Goal: Information Seeking & Learning: Learn about a topic

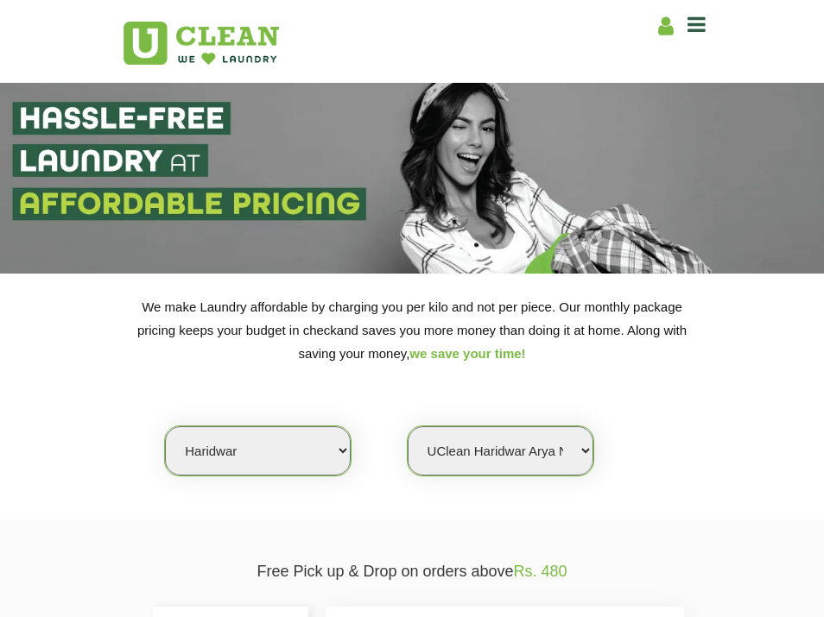
select select "162"
select select "484"
click at [282, 452] on select "Select city Aalo Agartala Agra Ahmedabad Akola Aligarh Alwar - UClean Select Am…" at bounding box center [258, 450] width 186 height 49
select select "152"
click at [165, 426] on select "Select city Aalo Agartala Agra Ahmedabad Akola Aligarh Alwar - UClean Select Am…" at bounding box center [258, 450] width 186 height 49
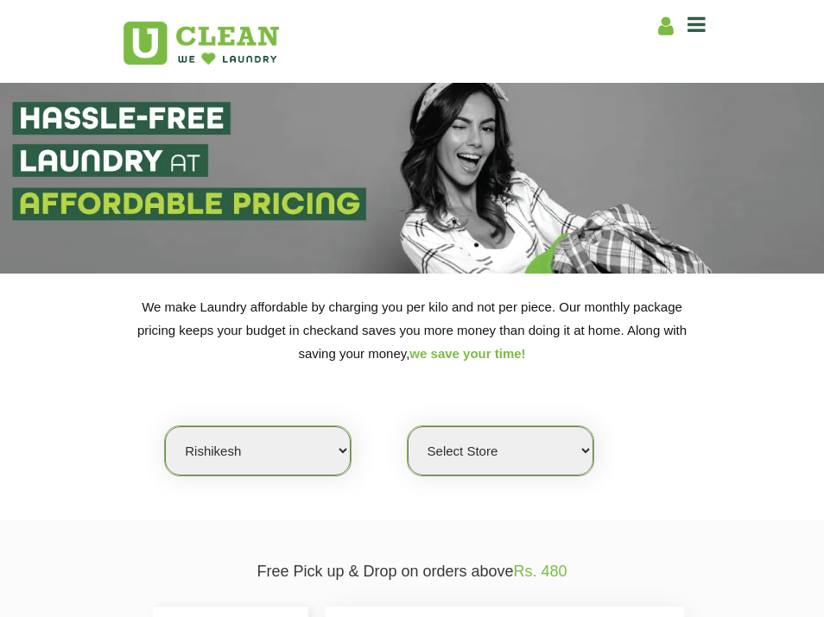
scroll to position [230, 0]
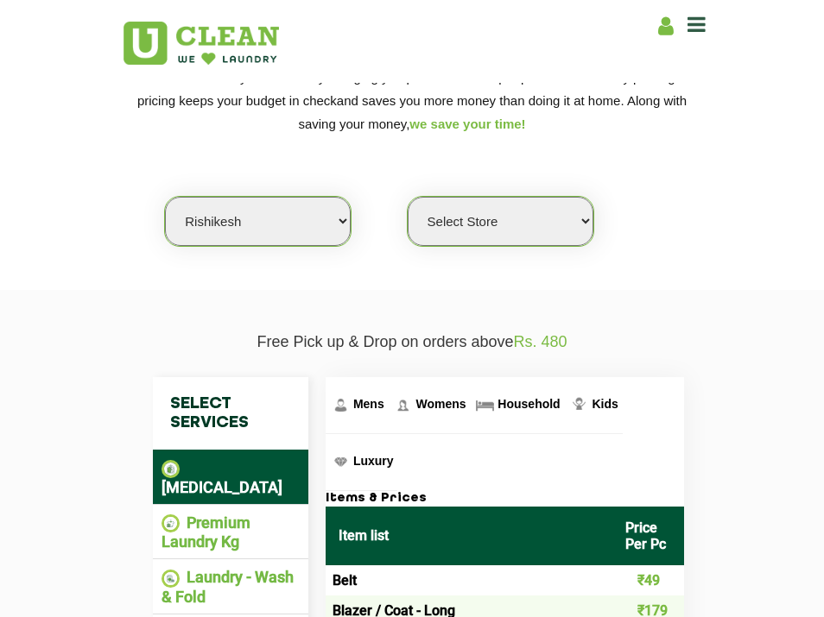
click at [483, 235] on select "Select Store UClean Anand Arcade Rishikesh" at bounding box center [500, 221] width 186 height 49
select select "458"
click at [407, 197] on select "Select Store UClean Anand Arcade Rishikesh" at bounding box center [500, 221] width 186 height 49
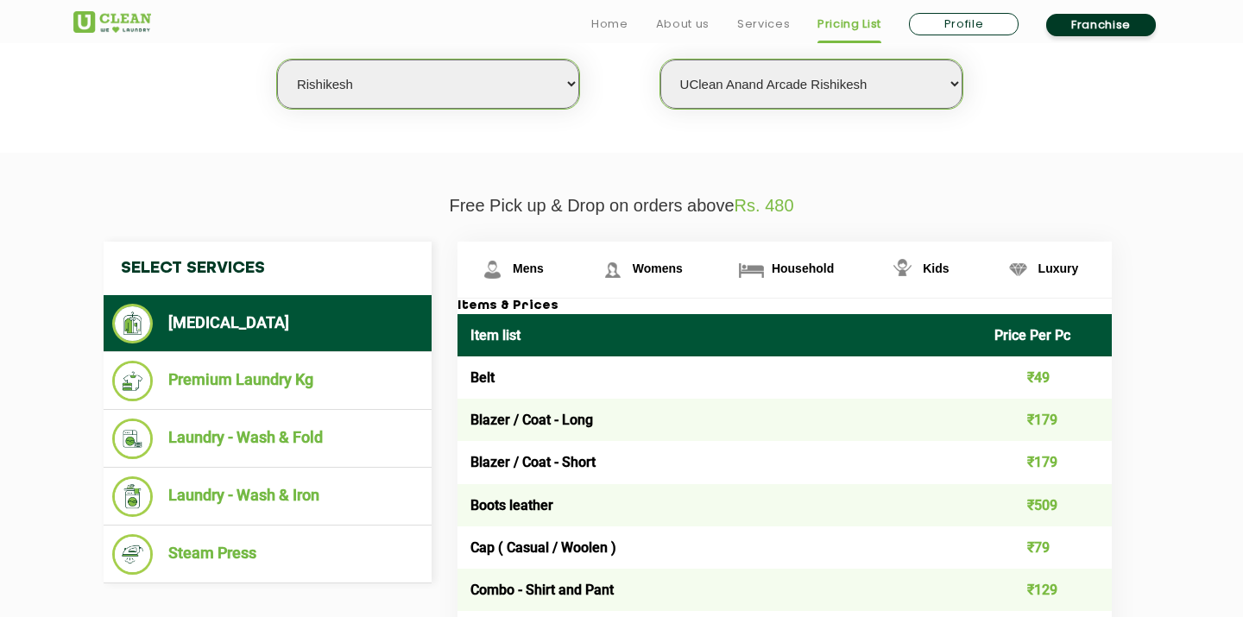
scroll to position [521, 0]
click at [520, 262] on span "Mens" at bounding box center [528, 269] width 31 height 14
click at [522, 242] on link "Mens" at bounding box center [518, 270] width 120 height 56
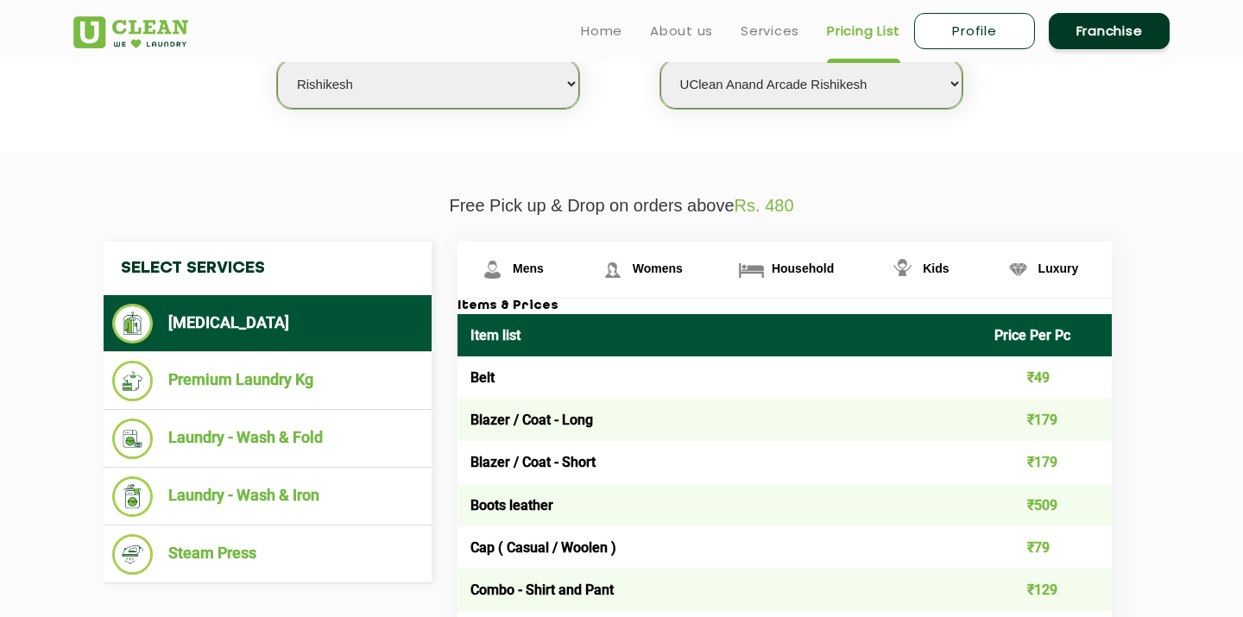
scroll to position [0, 0]
